Goal: Task Accomplishment & Management: Complete application form

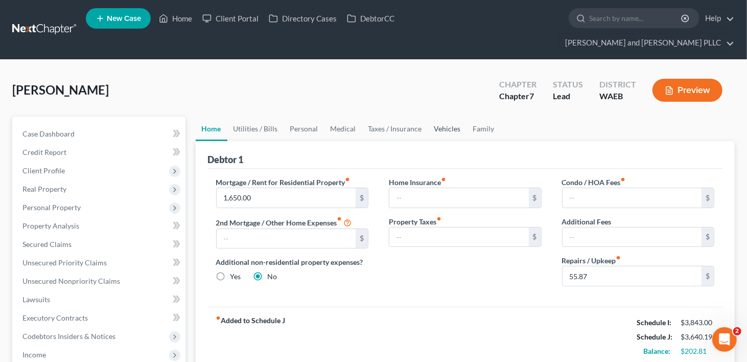
click at [443, 116] on link "Vehicles" at bounding box center [447, 128] width 39 height 25
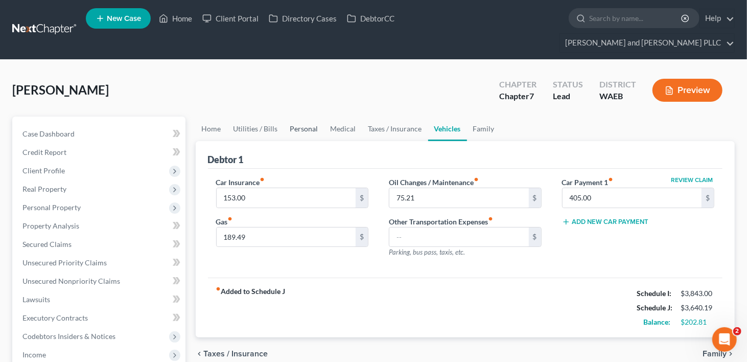
click at [292, 116] on link "Personal" at bounding box center [304, 128] width 40 height 25
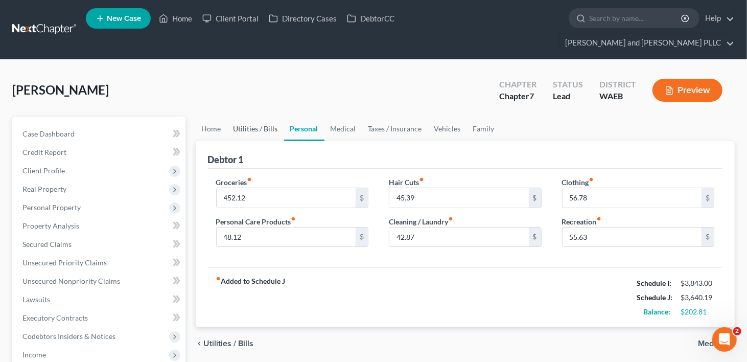
click at [266, 116] on link "Utilities / Bills" at bounding box center [255, 128] width 57 height 25
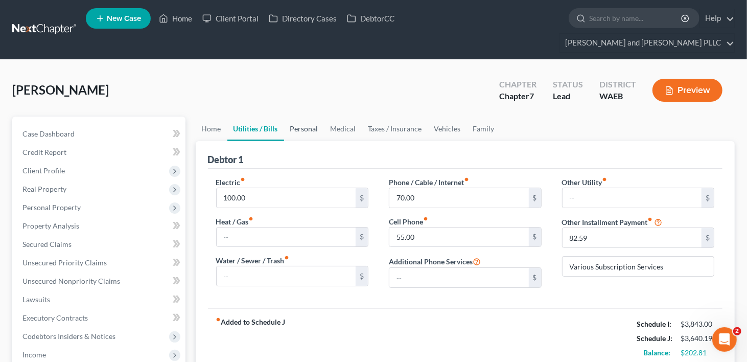
click at [302, 116] on link "Personal" at bounding box center [304, 128] width 40 height 25
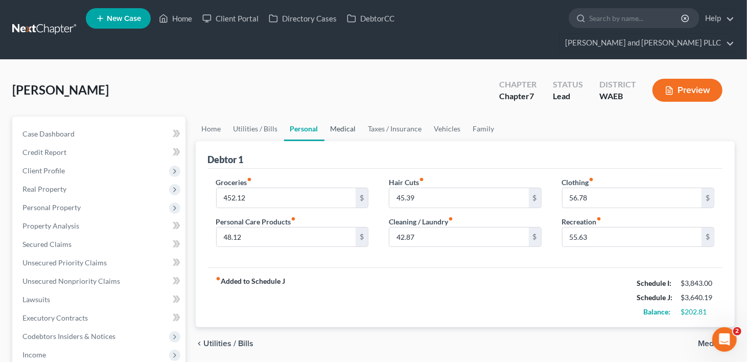
click at [344, 116] on link "Medical" at bounding box center [343, 128] width 38 height 25
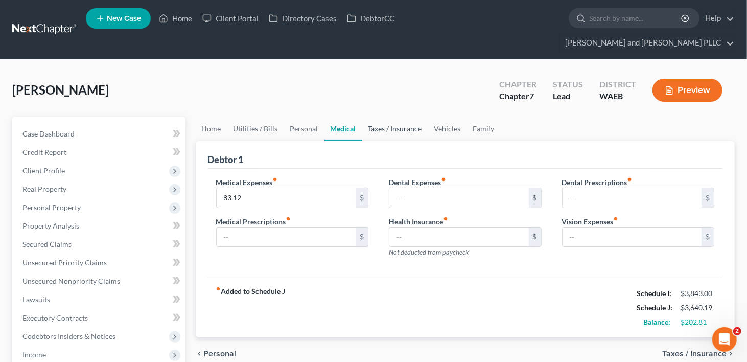
click at [375, 116] on link "Taxes / Insurance" at bounding box center [395, 128] width 66 height 25
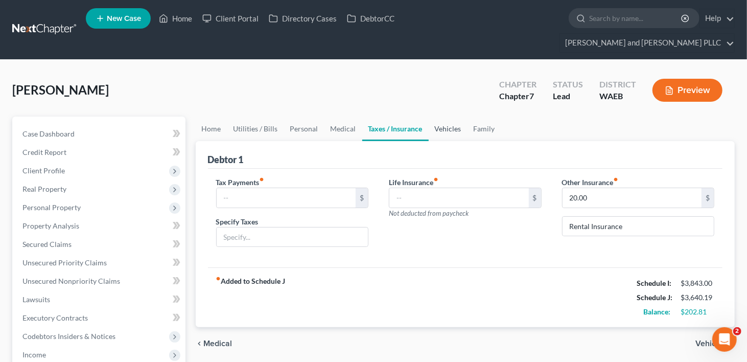
click at [435, 116] on link "Vehicles" at bounding box center [447, 128] width 39 height 25
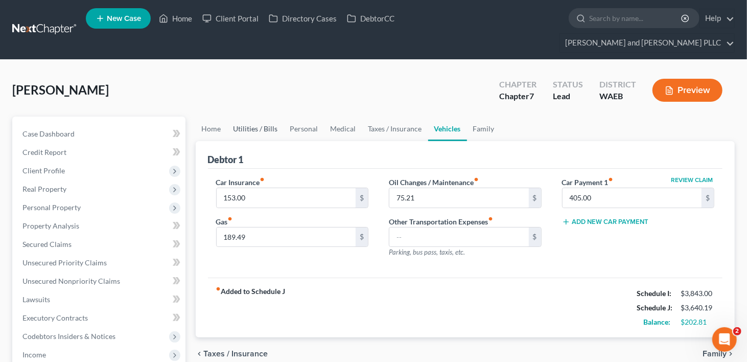
click at [250, 116] on link "Utilities / Bills" at bounding box center [255, 128] width 57 height 25
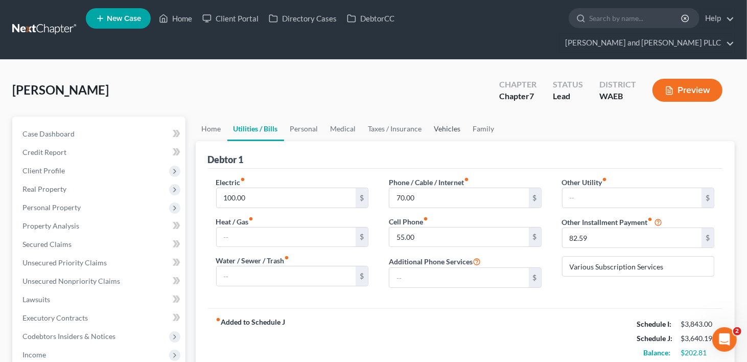
click at [433, 116] on link "Vehicles" at bounding box center [447, 128] width 39 height 25
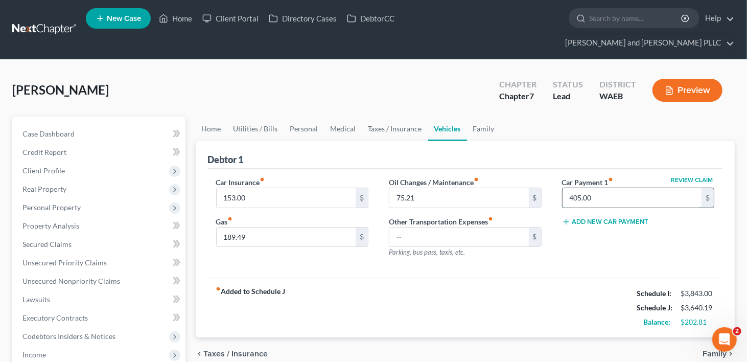
click at [606, 188] on input "405.00" at bounding box center [631, 197] width 139 height 19
type input "500.00"
click at [592, 223] on div "Review Claim Car Payment 1 fiber_manual_record 500.00 $ Add New Car Payment" at bounding box center [638, 221] width 173 height 89
click at [410, 116] on link "Taxes / Insurance" at bounding box center [395, 128] width 66 height 25
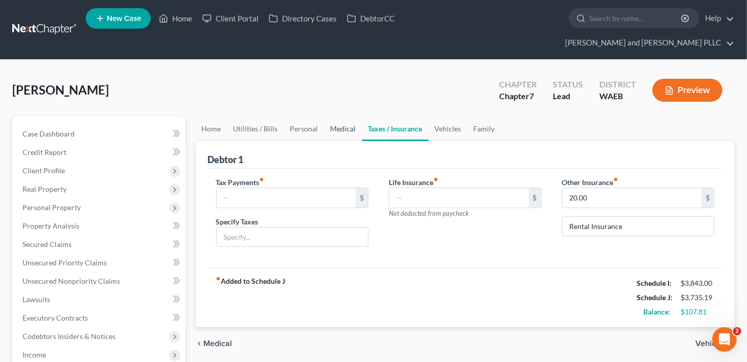
click at [335, 116] on link "Medical" at bounding box center [343, 128] width 38 height 25
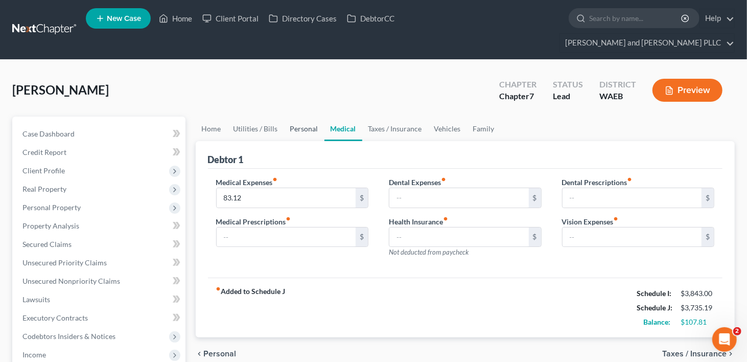
click at [313, 116] on link "Personal" at bounding box center [304, 128] width 40 height 25
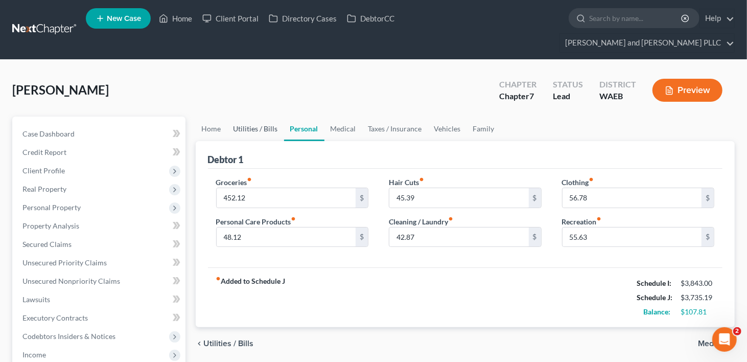
click at [268, 116] on link "Utilities / Bills" at bounding box center [255, 128] width 57 height 25
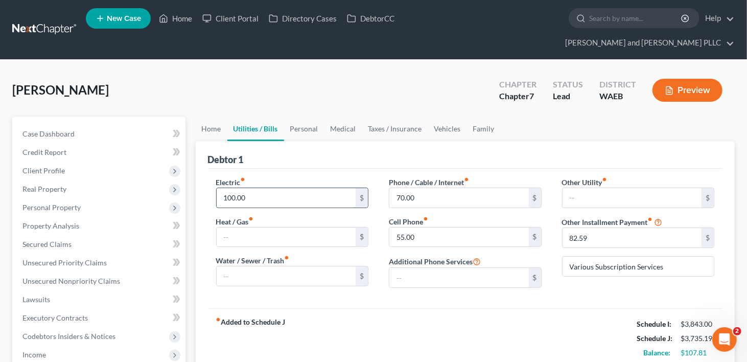
click at [235, 188] on input "100.00" at bounding box center [286, 197] width 139 height 19
type input "105.16"
click at [529, 318] on div "fiber_manual_record Added to Schedule J Schedule I: $3,843.00 Schedule J: $3,74…" at bounding box center [465, 338] width 515 height 60
click at [476, 116] on link "Family" at bounding box center [484, 128] width 34 height 25
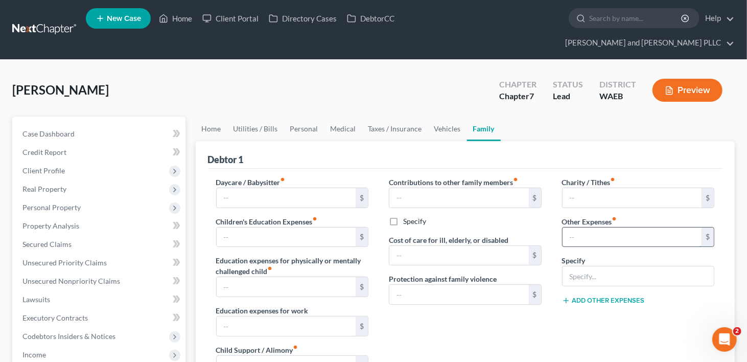
click at [616, 227] on input "text" at bounding box center [631, 236] width 139 height 19
type input "45.13"
click at [641, 266] on input "text" at bounding box center [638, 275] width 152 height 19
type input "Pet Expenses"
click at [500, 284] on input "text" at bounding box center [458, 293] width 139 height 19
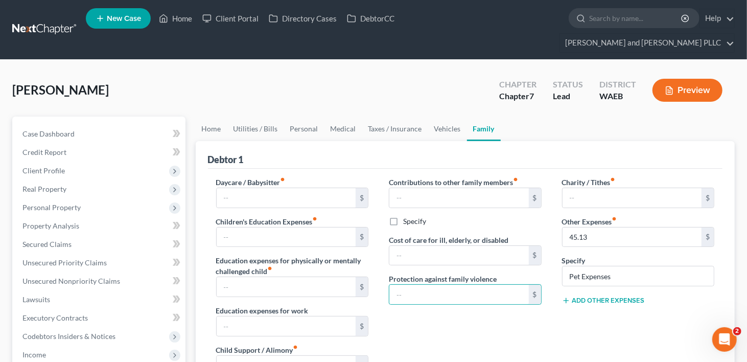
click at [589, 315] on div "Charity / Tithes fiber_manual_record $ Other Expenses fiber_manual_record 45.13…" at bounding box center [638, 285] width 173 height 217
click at [213, 116] on link "Home" at bounding box center [212, 128] width 32 height 25
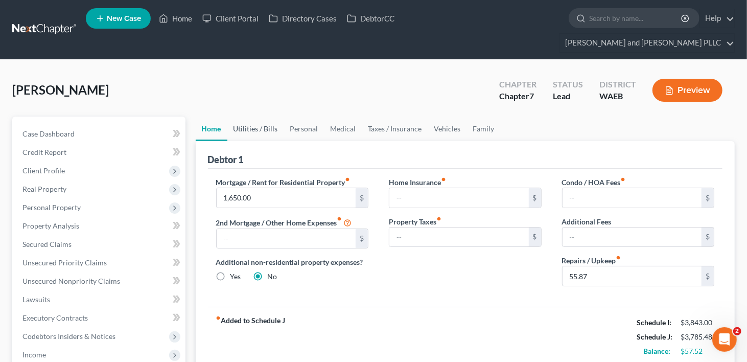
click at [252, 116] on link "Utilities / Bills" at bounding box center [255, 128] width 57 height 25
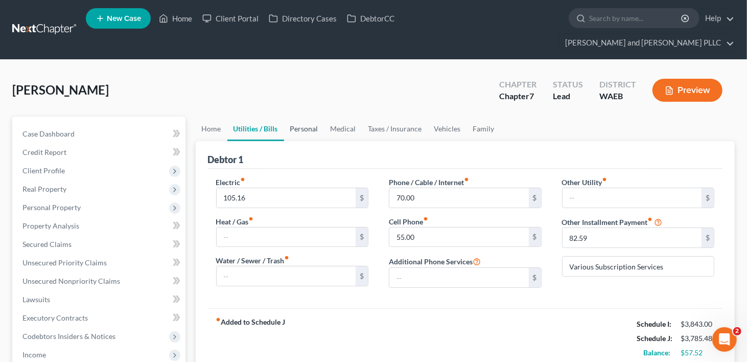
click at [298, 116] on link "Personal" at bounding box center [304, 128] width 40 height 25
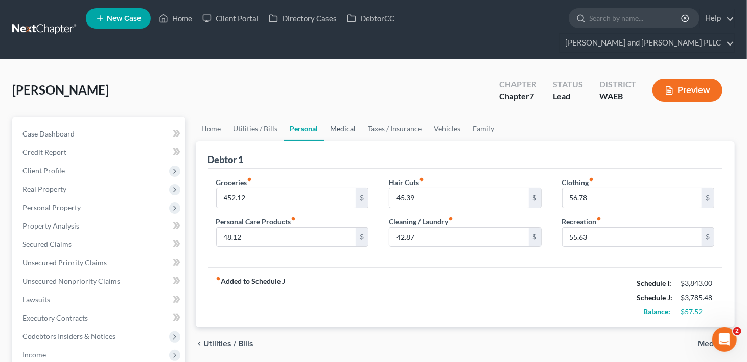
click at [338, 116] on link "Medical" at bounding box center [343, 128] width 38 height 25
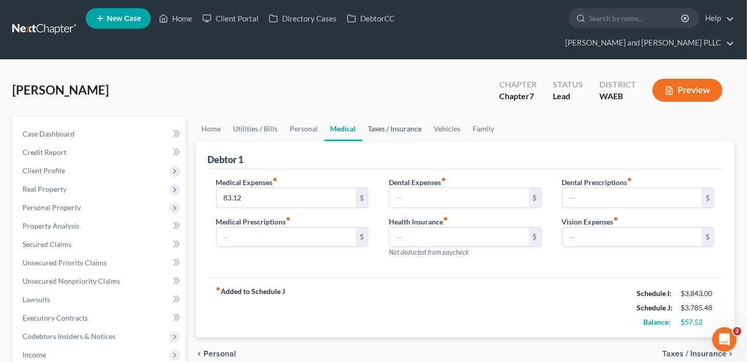
click at [388, 116] on link "Taxes / Insurance" at bounding box center [395, 128] width 66 height 25
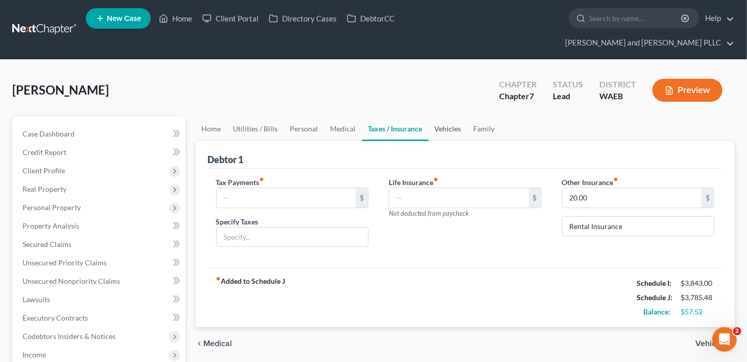
click at [439, 116] on link "Vehicles" at bounding box center [447, 128] width 39 height 25
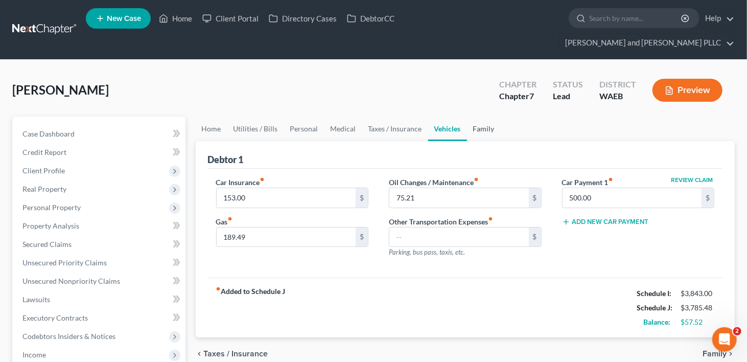
click at [485, 116] on link "Family" at bounding box center [484, 128] width 34 height 25
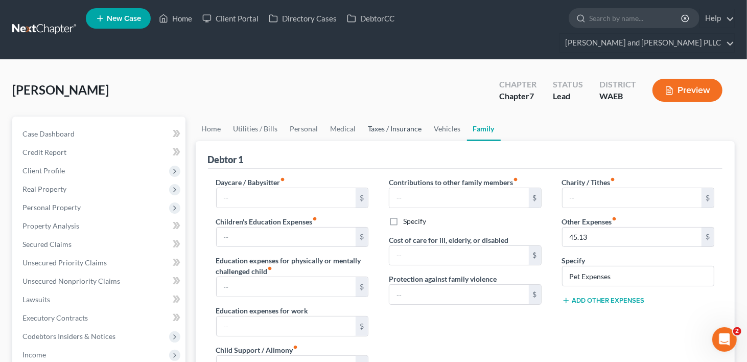
click at [388, 116] on link "Taxes / Insurance" at bounding box center [395, 128] width 66 height 25
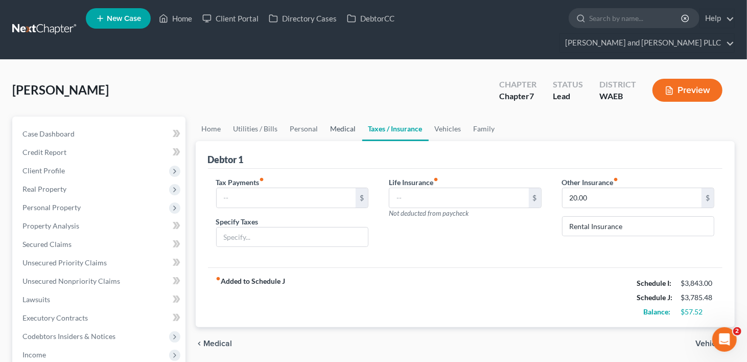
click at [341, 116] on link "Medical" at bounding box center [343, 128] width 38 height 25
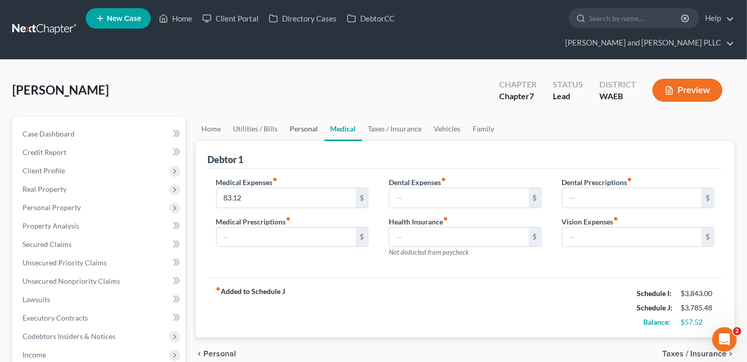
click at [304, 116] on link "Personal" at bounding box center [304, 128] width 40 height 25
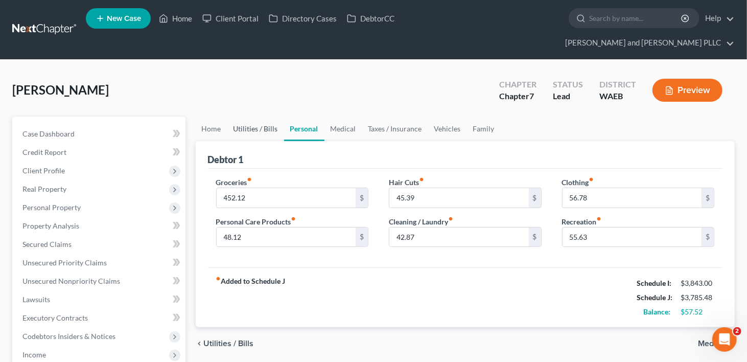
click at [259, 116] on link "Utilities / Bills" at bounding box center [255, 128] width 57 height 25
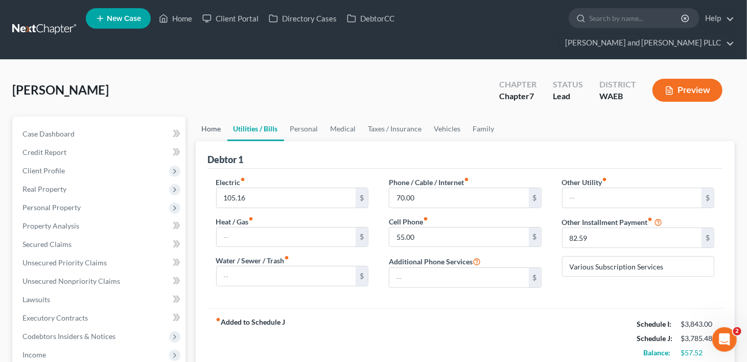
click at [219, 116] on link "Home" at bounding box center [212, 128] width 32 height 25
